Goal: Information Seeking & Learning: Check status

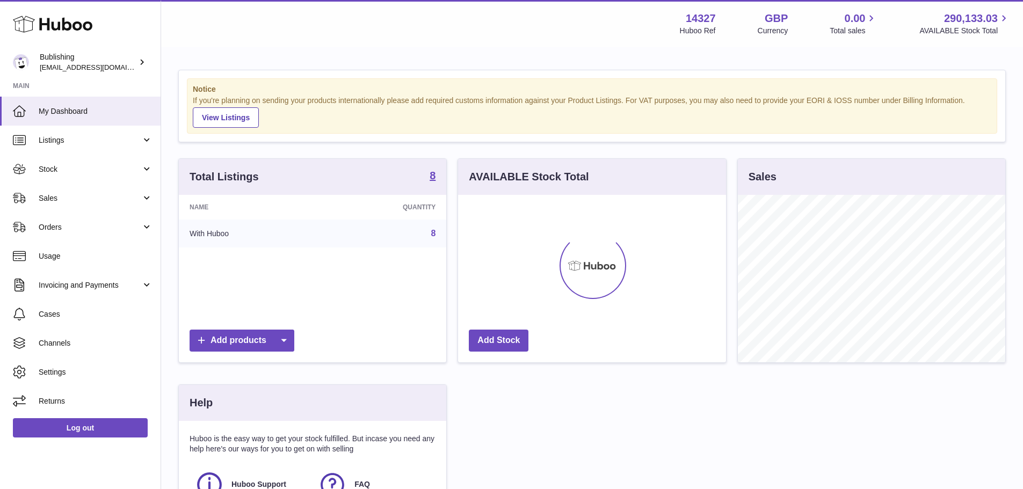
scroll to position [168, 268]
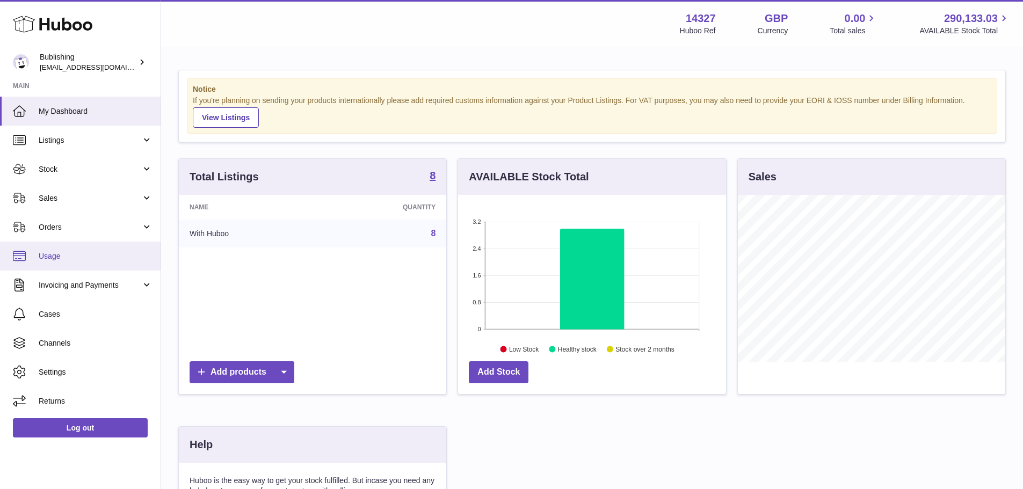
click at [69, 264] on link "Usage" at bounding box center [80, 256] width 161 height 29
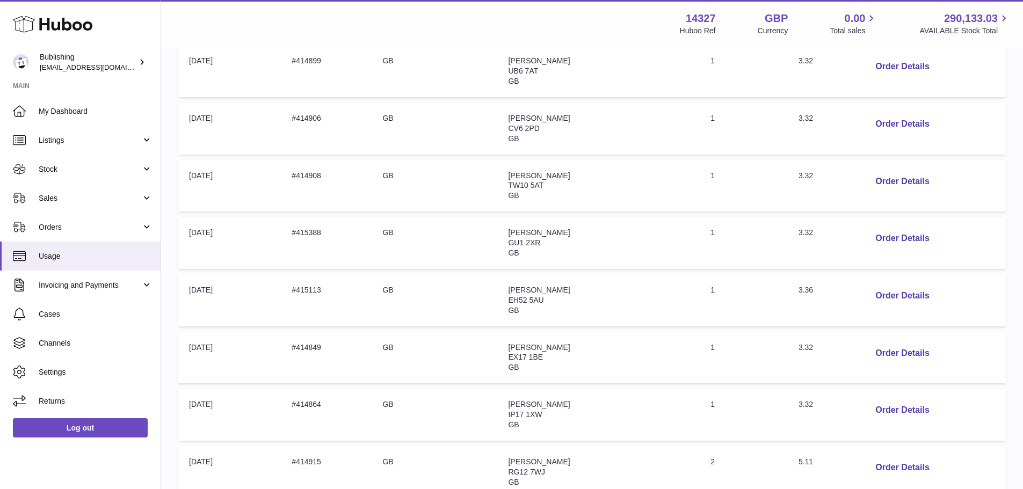
scroll to position [269, 0]
click at [64, 169] on span "Stock" at bounding box center [90, 169] width 103 height 10
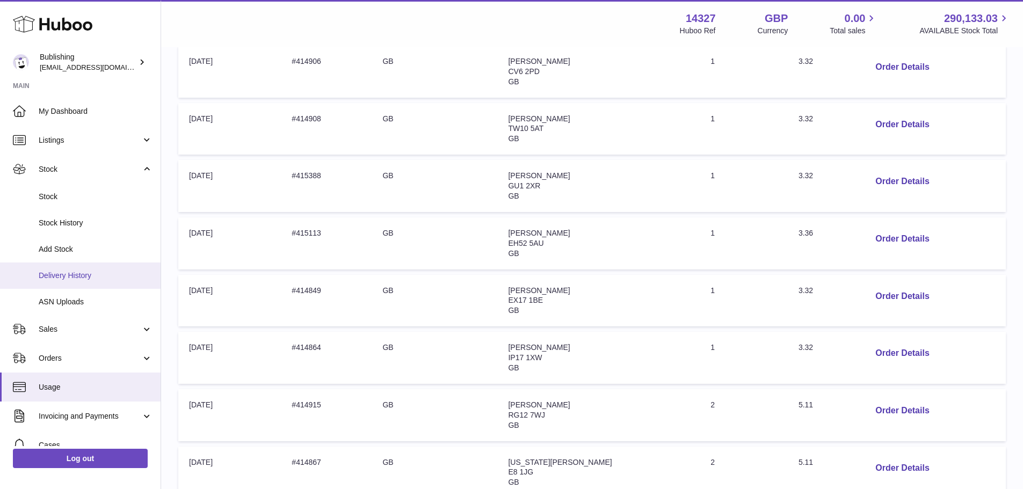
click at [90, 268] on link "Delivery History" at bounding box center [80, 276] width 161 height 26
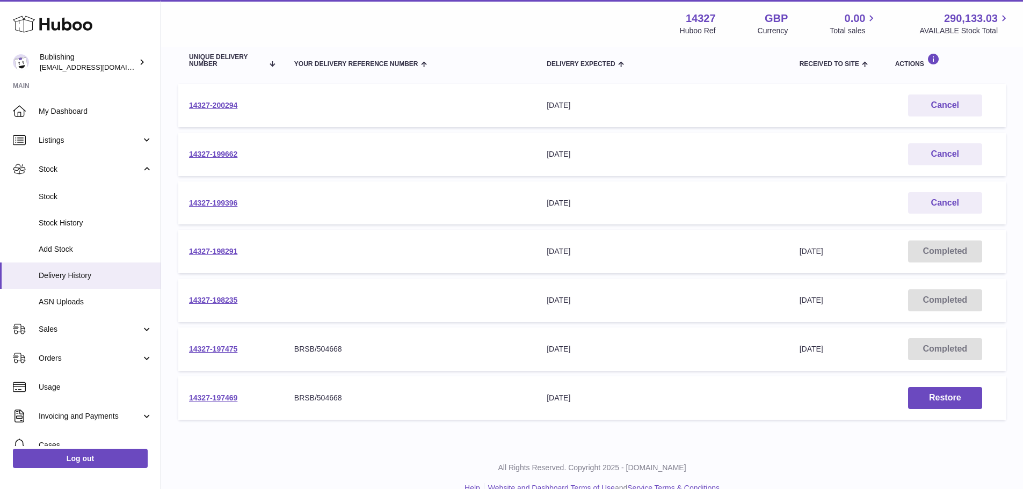
scroll to position [149, 0]
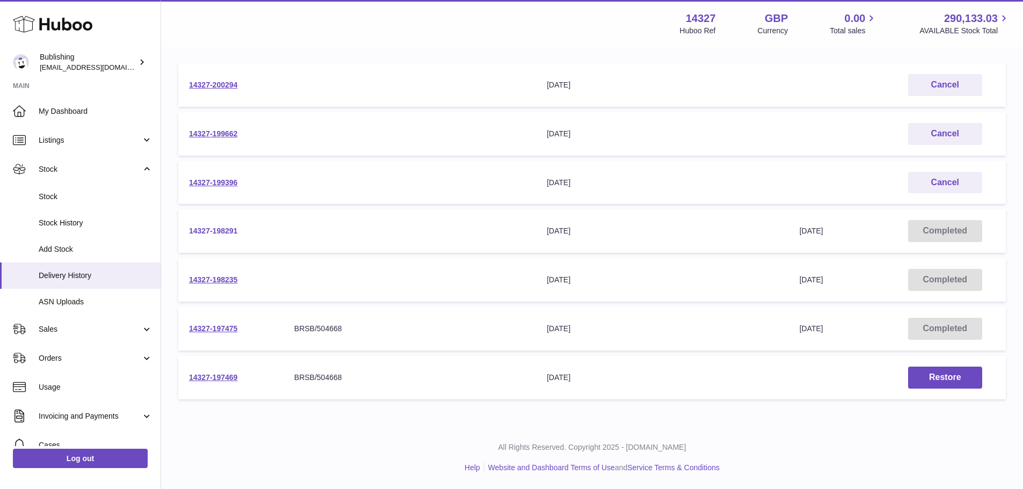
click at [224, 230] on link "14327-198291" at bounding box center [213, 231] width 48 height 9
click at [218, 228] on link "14327-198291" at bounding box center [213, 231] width 48 height 9
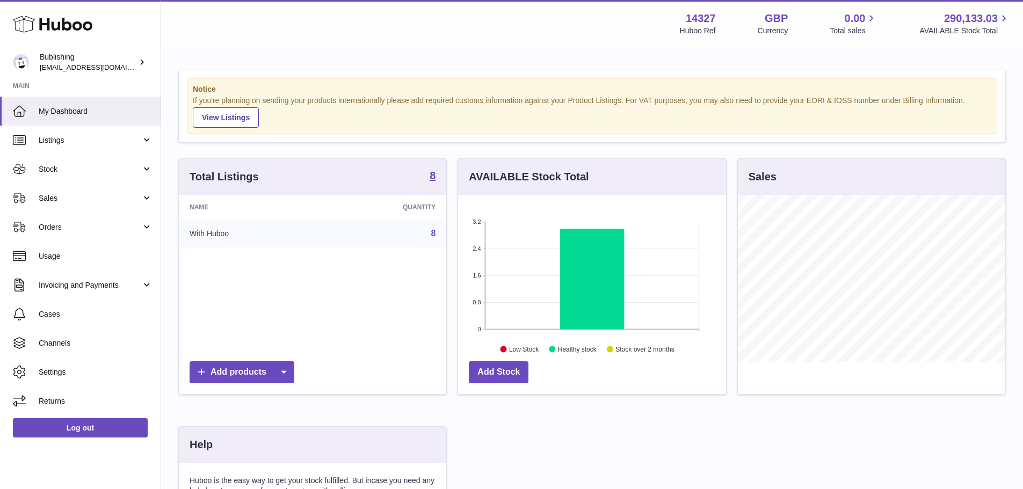
scroll to position [168, 268]
click at [74, 175] on link "Stock" at bounding box center [80, 169] width 161 height 29
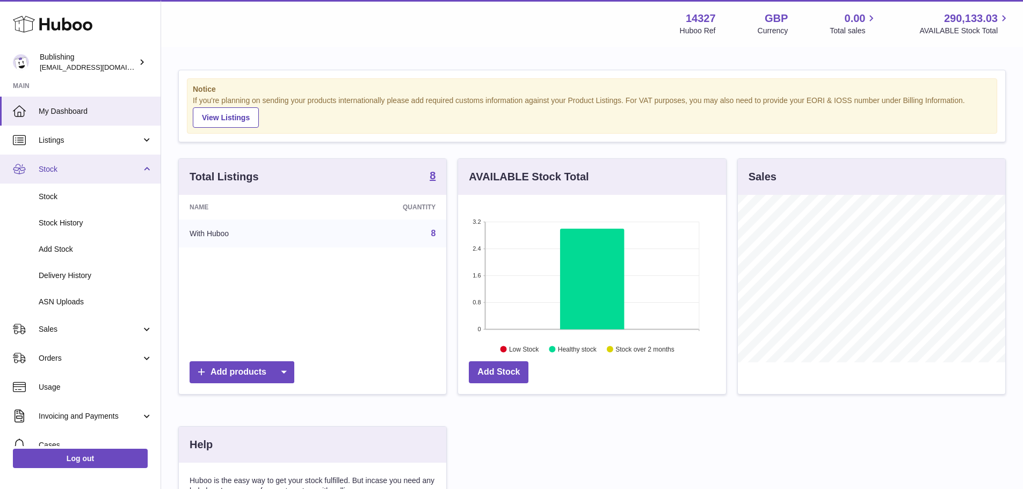
click at [63, 179] on link "Stock" at bounding box center [80, 169] width 161 height 29
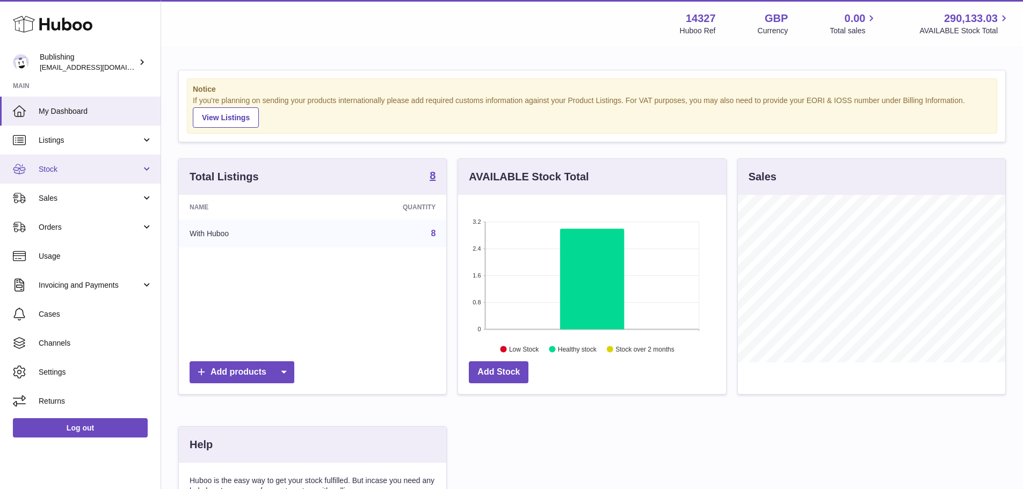
click at [74, 169] on span "Stock" at bounding box center [90, 169] width 103 height 10
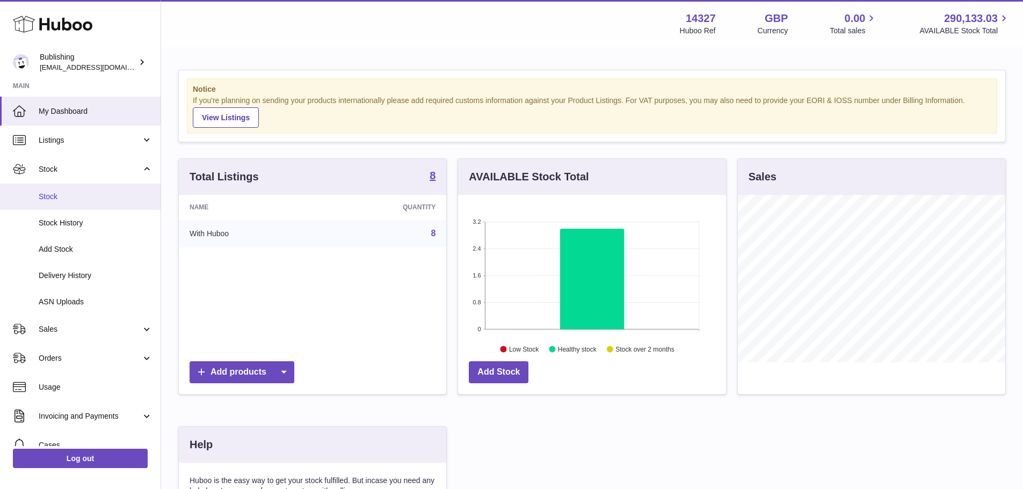
click at [74, 202] on link "Stock" at bounding box center [80, 197] width 161 height 26
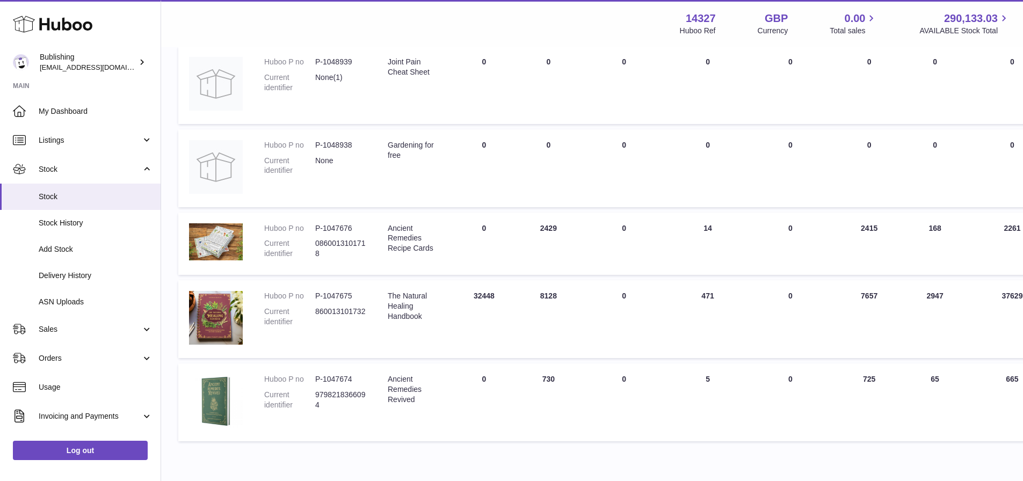
scroll to position [430, 0]
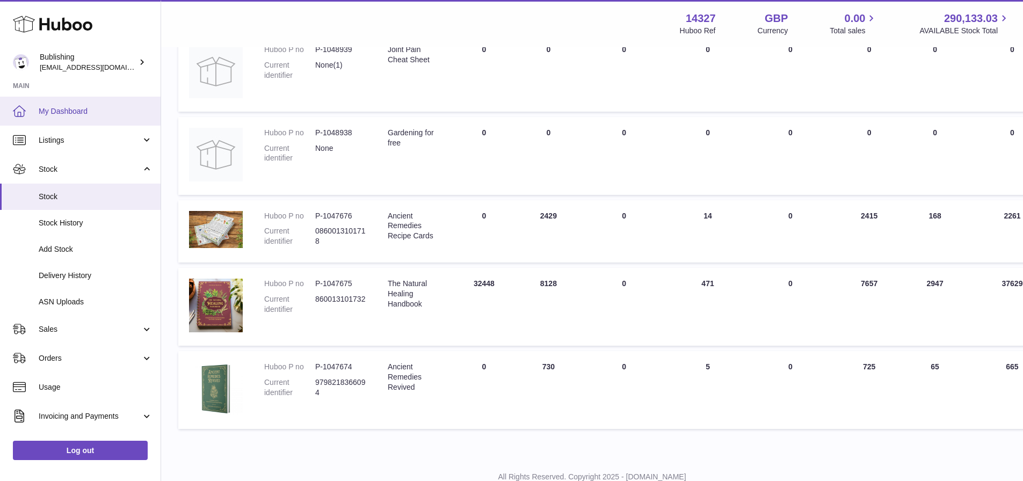
click at [59, 101] on link "My Dashboard" at bounding box center [80, 111] width 161 height 29
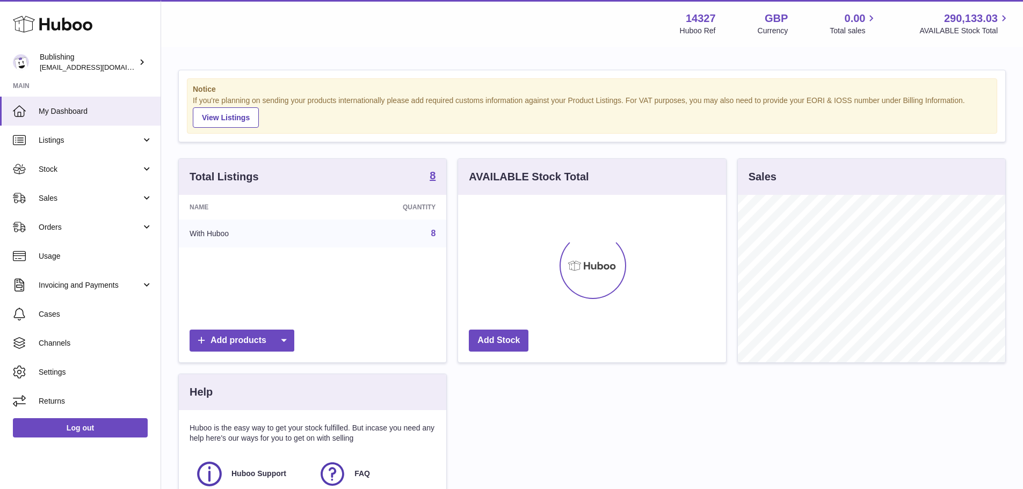
scroll to position [168, 268]
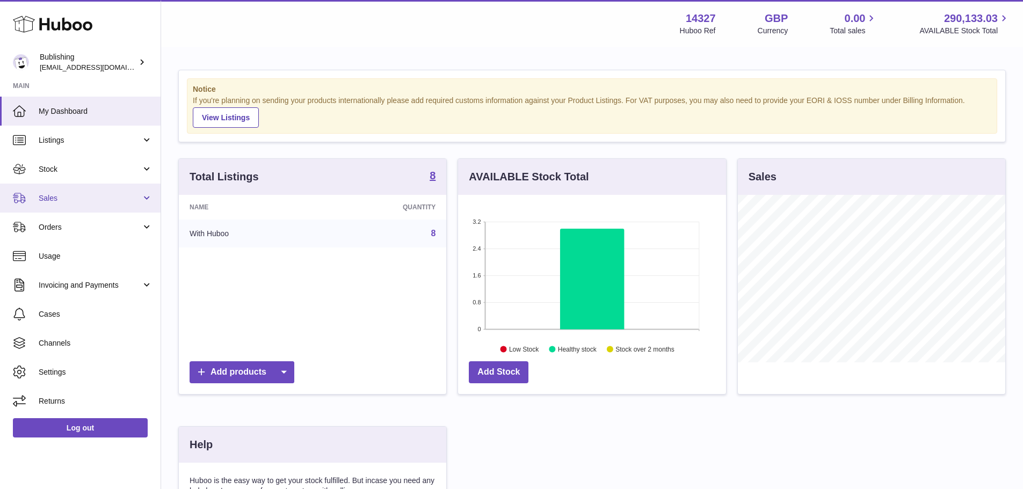
click at [61, 197] on span "Sales" at bounding box center [90, 198] width 103 height 10
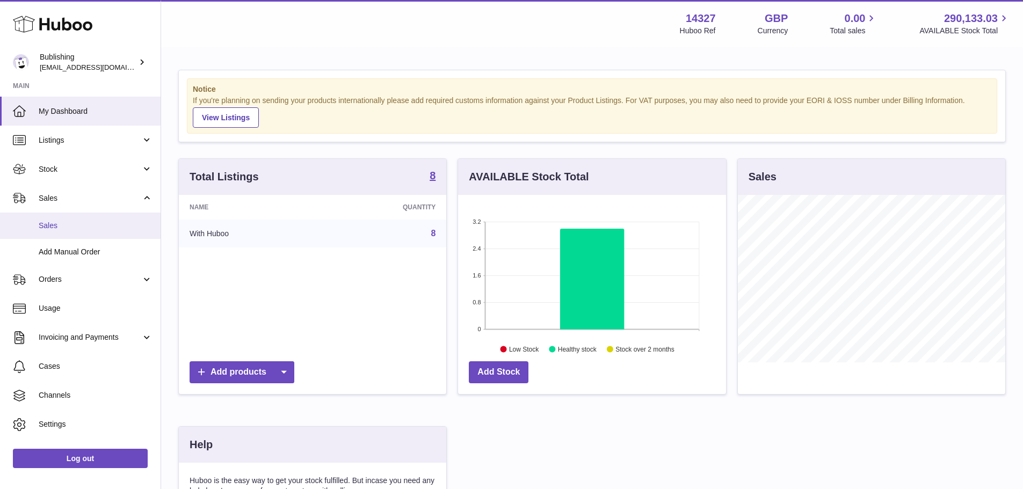
click at [59, 231] on link "Sales" at bounding box center [80, 226] width 161 height 26
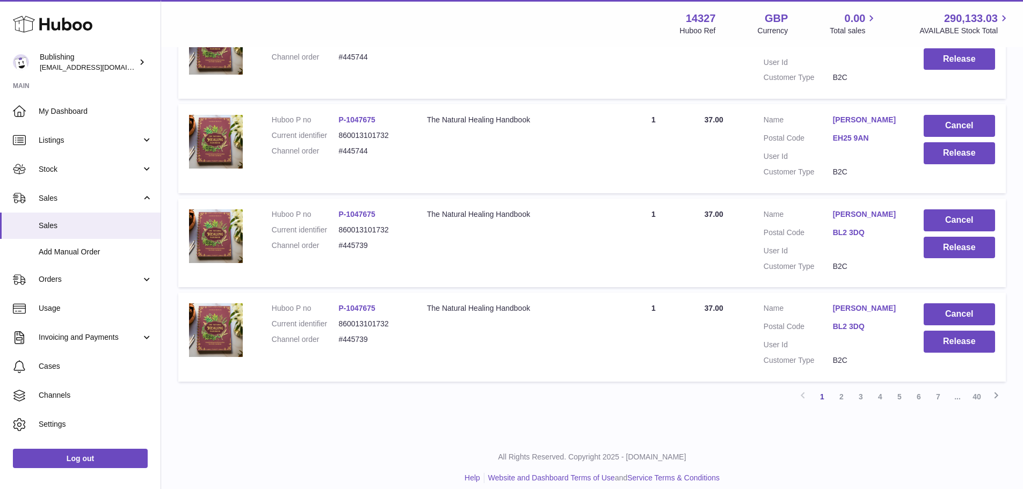
scroll to position [836, 0]
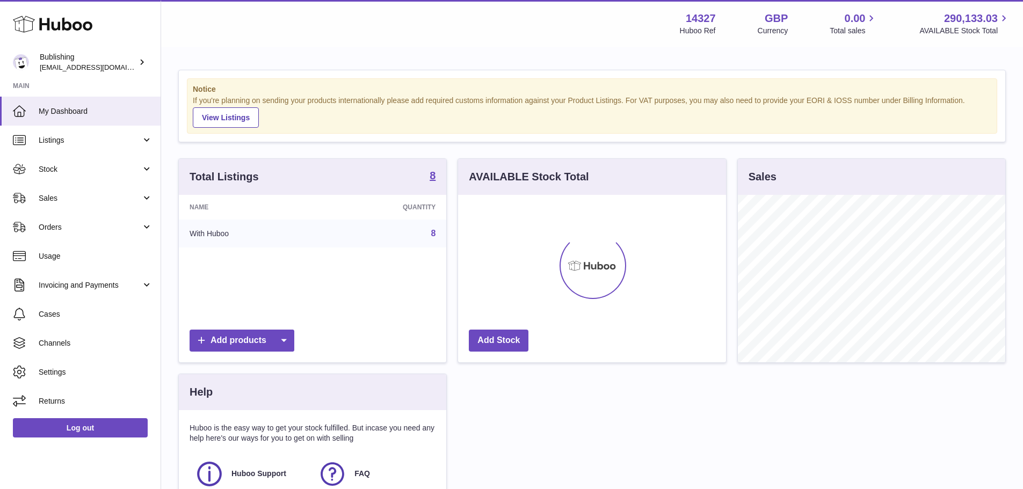
scroll to position [168, 268]
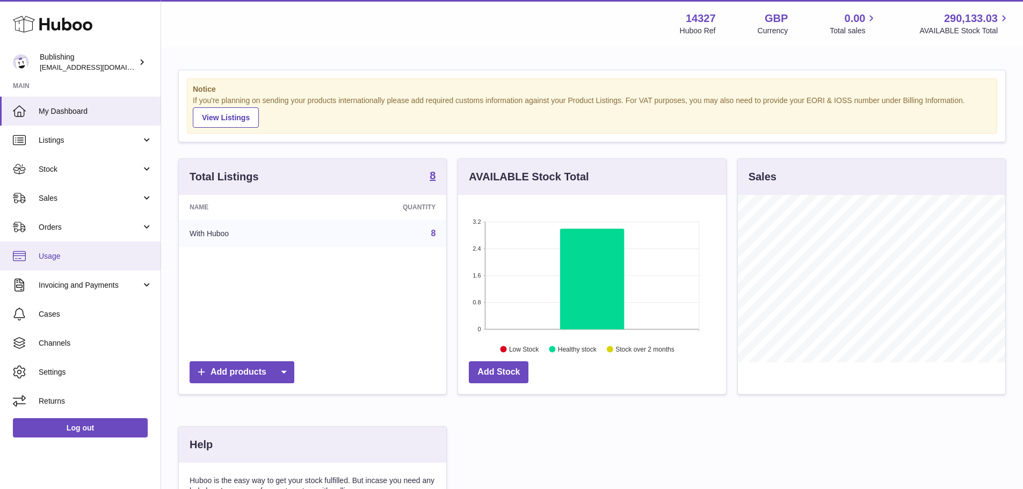
click at [66, 252] on span "Usage" at bounding box center [96, 256] width 114 height 10
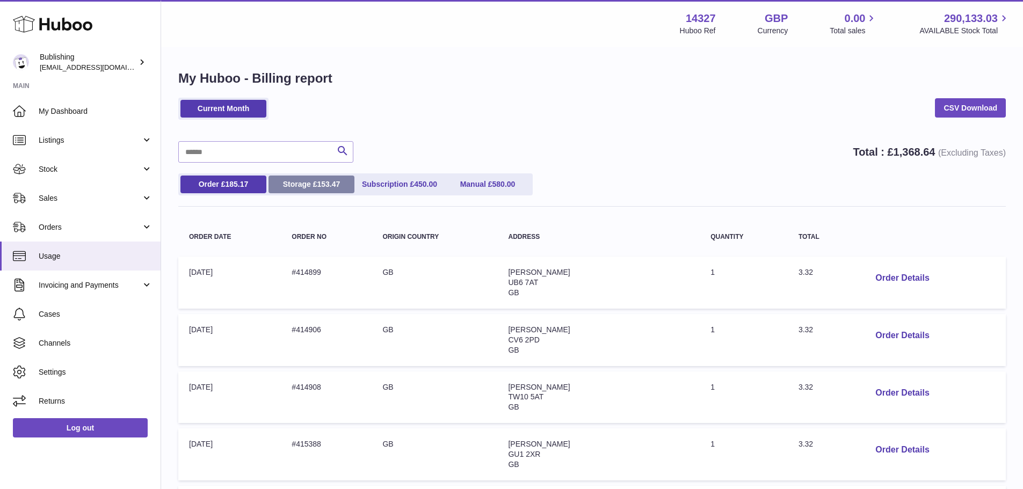
click at [296, 189] on link "Storage £ 153.47" at bounding box center [312, 185] width 86 height 18
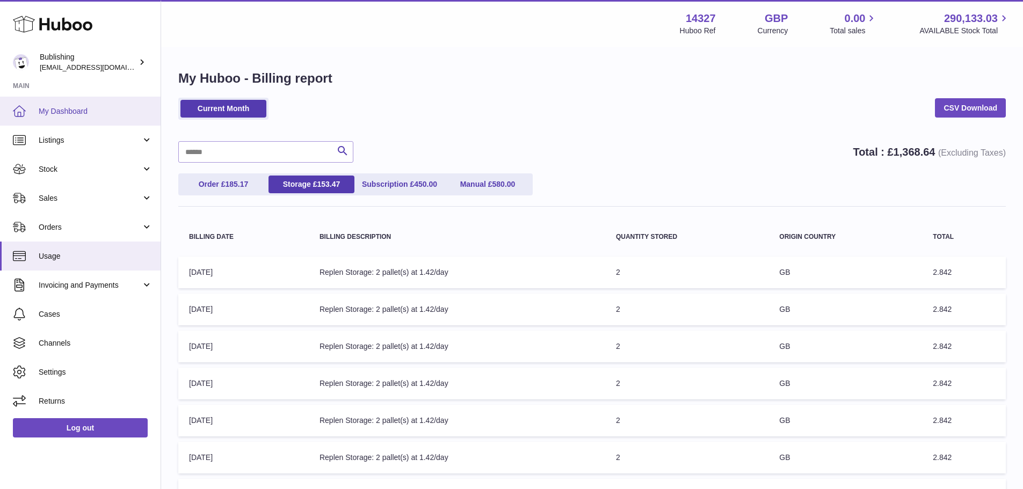
click at [88, 112] on span "My Dashboard" at bounding box center [96, 111] width 114 height 10
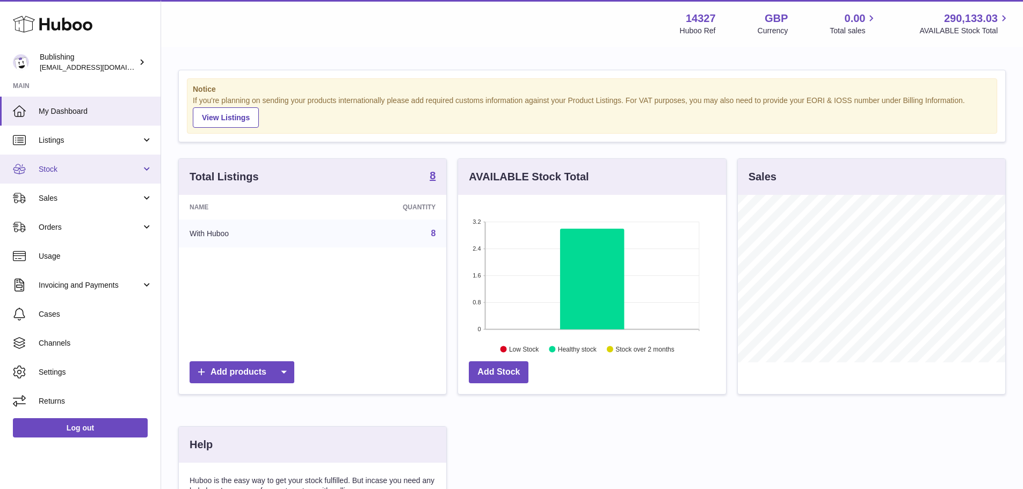
scroll to position [168, 268]
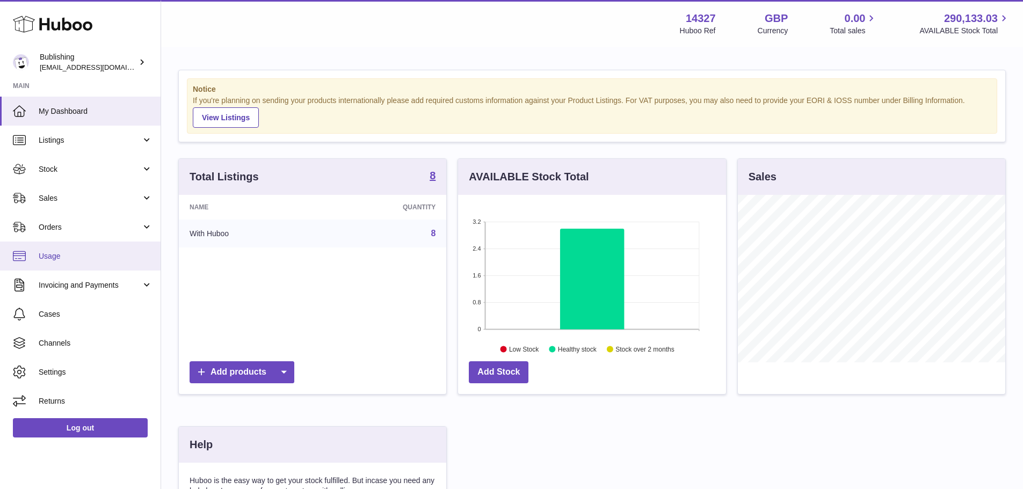
click at [54, 251] on span "Usage" at bounding box center [96, 256] width 114 height 10
